Goal: Task Accomplishment & Management: Manage account settings

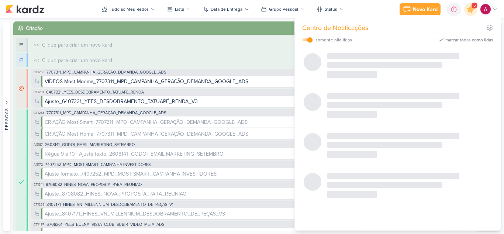
scroll to position [406, 0]
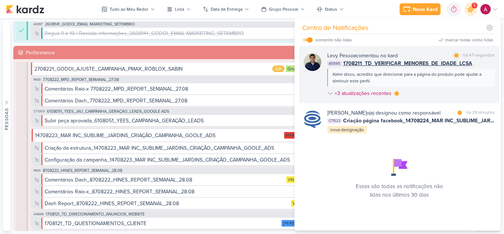
click at [452, 88] on div "[PERSON_NAME] comentou no kard marcar como lida há 47 segundos AG595 1708211_TD…" at bounding box center [412, 76] width 168 height 48
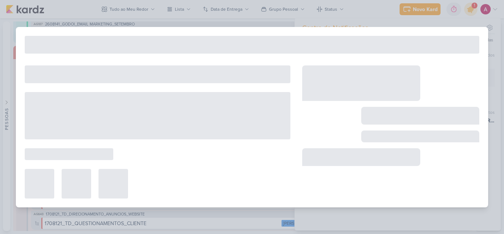
type input "1708211_TD_VERIFICAR_MENORES_DE_IDADE_LCSA"
type input "[DATE] 23:59"
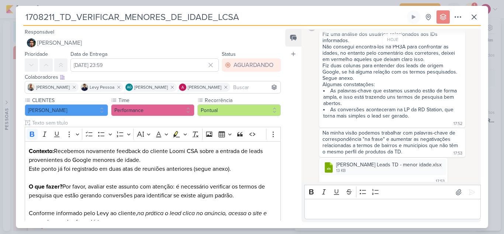
scroll to position [395, 0]
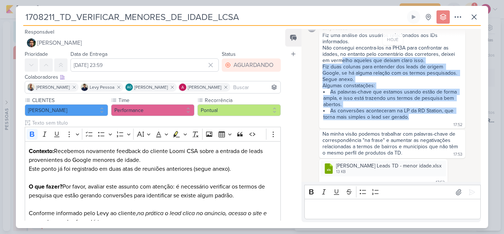
drag, startPoint x: 343, startPoint y: 72, endPoint x: 440, endPoint y: 127, distance: 111.8
click at [440, 120] on span "Fiz uma análise dos usuários relacionados aos IDs informados. Não consegui enco…" at bounding box center [393, 76] width 140 height 88
click at [419, 107] on li "As palavras-chave que estamos usando estão de forma ampla, e isso está trazendo…" at bounding box center [392, 98] width 139 height 19
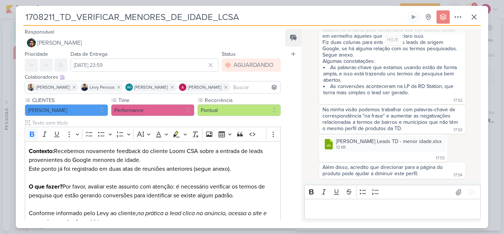
scroll to position [432, 0]
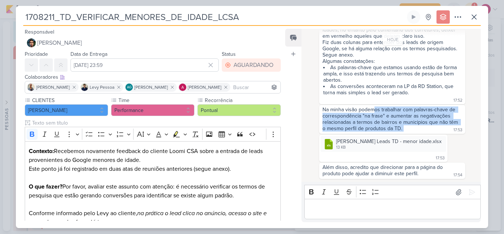
drag, startPoint x: 374, startPoint y: 110, endPoint x: 447, endPoint y: 126, distance: 74.4
click at [447, 126] on div "Na minha visão podemos trabalhar com palavras-chave de correspondência "na fras…" at bounding box center [392, 119] width 143 height 26
click at [302, 125] on div "[DATE] [PERSON_NAME] criou este kard 11:17 [PERSON_NAME], precisamos da lista d…" at bounding box center [391, 106] width 179 height 152
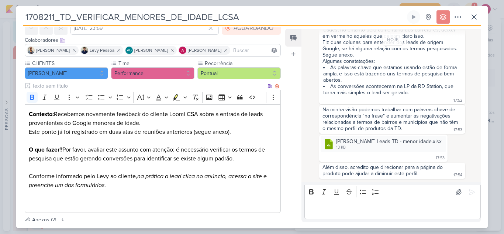
scroll to position [113, 0]
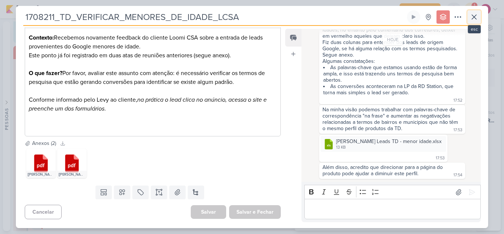
click at [474, 17] on icon at bounding box center [474, 17] width 4 height 4
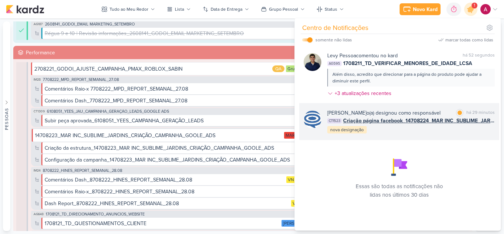
click at [422, 113] on div "[PERSON_NAME] o(a) designou como responsável" at bounding box center [384, 113] width 113 height 8
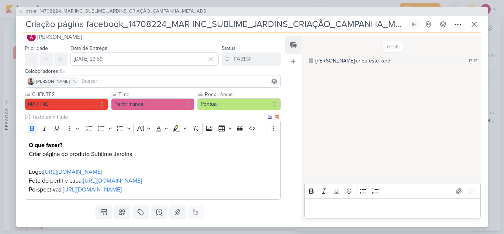
scroll to position [0, 0]
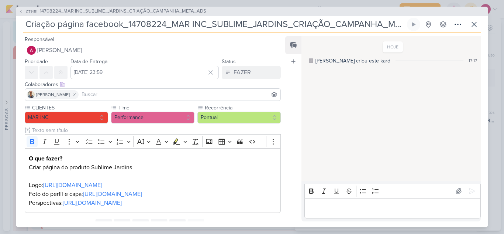
click at [68, 57] on div "Prioridade Data de Entrega [DATE] 23:59 [DATE] Dom Seg Ter Qua Qui Sex Sáb 00" at bounding box center [150, 68] width 268 height 22
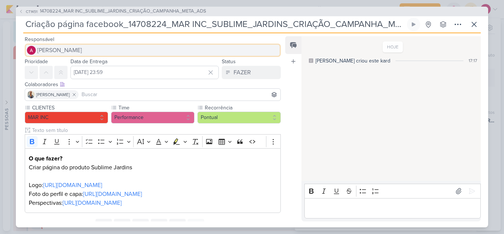
click at [70, 52] on span "[PERSON_NAME]" at bounding box center [59, 50] width 45 height 9
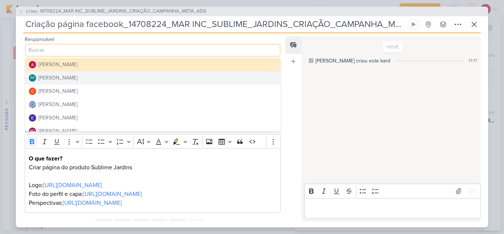
scroll to position [37, 0]
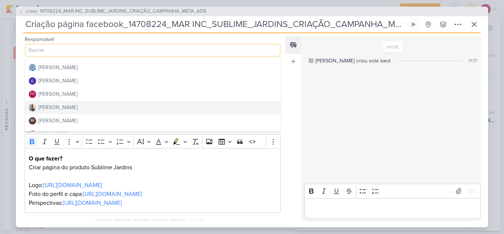
click at [55, 105] on div "[PERSON_NAME]" at bounding box center [57, 107] width 39 height 8
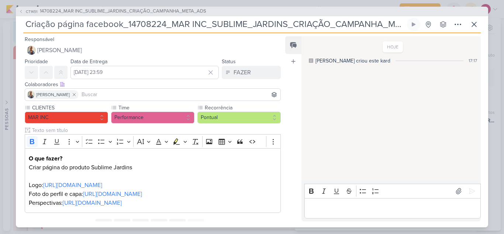
click at [85, 95] on input at bounding box center [179, 94] width 199 height 9
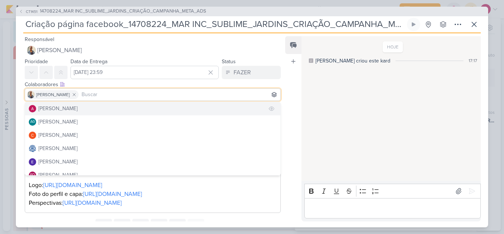
click at [50, 107] on div "[PERSON_NAME]" at bounding box center [57, 109] width 39 height 8
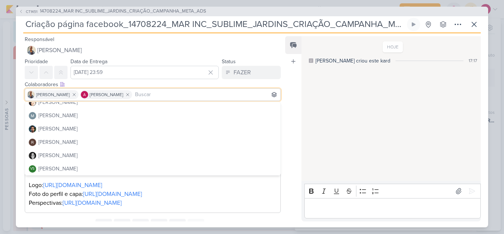
scroll to position [140, 0]
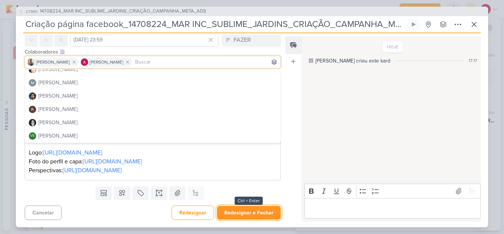
click at [270, 214] on button "Redesignar e Fechar" at bounding box center [249, 213] width 64 height 14
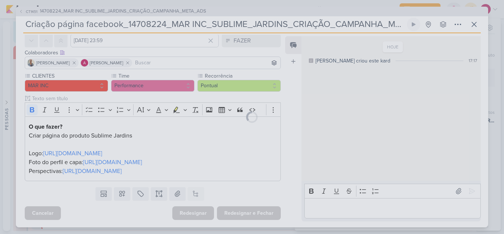
scroll to position [49, 0]
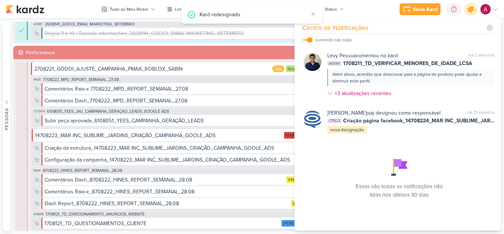
click at [476, 12] on div at bounding box center [471, 9] width 19 height 19
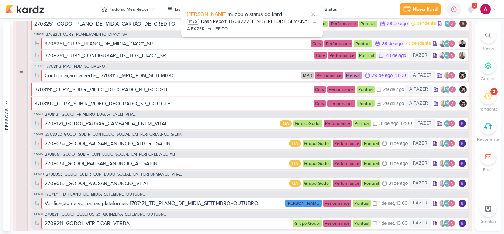
scroll to position [622, 0]
